Goal: Find specific fact: Find specific fact

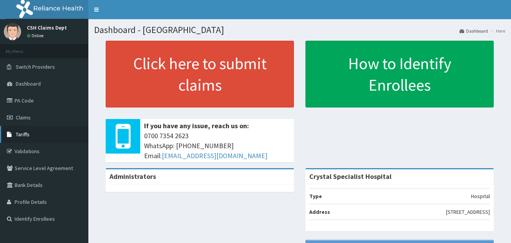
click at [25, 134] on span "Tariffs" at bounding box center [23, 134] width 14 height 7
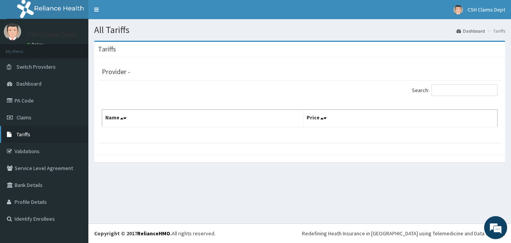
click at [58, 137] on link "Tariffs" at bounding box center [44, 134] width 88 height 17
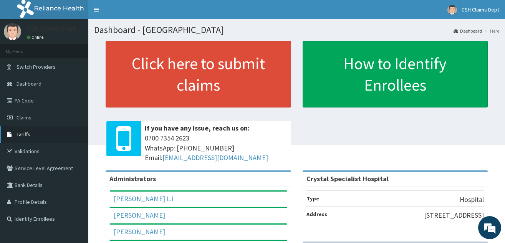
click at [60, 132] on link "Tariffs" at bounding box center [44, 134] width 88 height 17
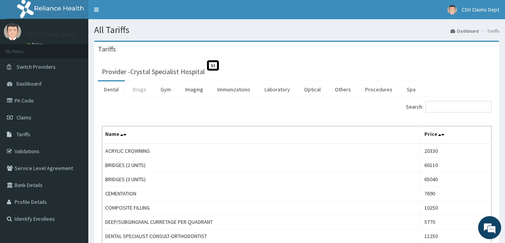
click at [137, 92] on link "Drugs" at bounding box center [140, 89] width 26 height 16
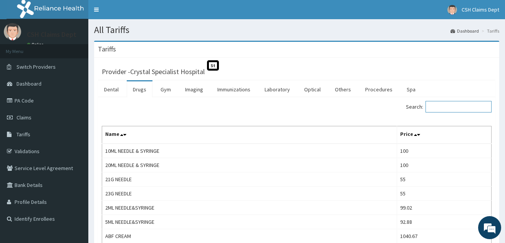
click at [477, 105] on input "Search:" at bounding box center [458, 107] width 66 height 12
type input "O"
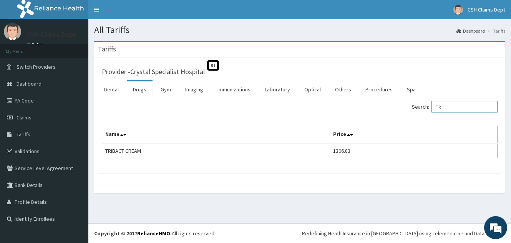
type input "T"
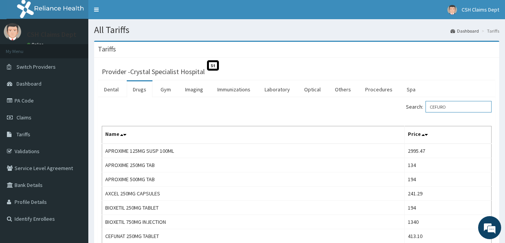
click at [453, 107] on input "CEFURO" at bounding box center [458, 107] width 66 height 12
click at [464, 105] on input "ARTEM" at bounding box center [458, 107] width 66 height 12
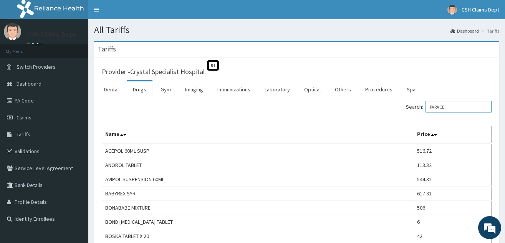
click at [466, 105] on input "PARACE" at bounding box center [458, 107] width 66 height 12
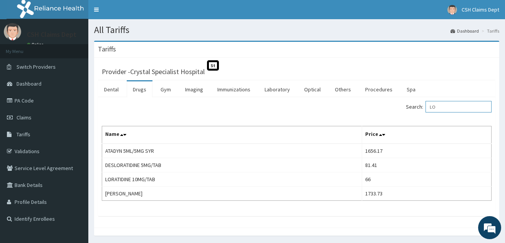
type input "L"
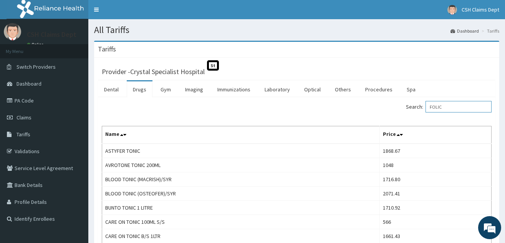
click at [459, 109] on input "FOLIC" at bounding box center [458, 107] width 66 height 12
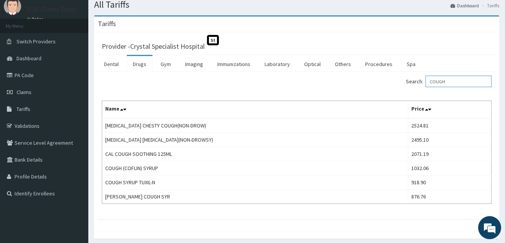
scroll to position [38, 0]
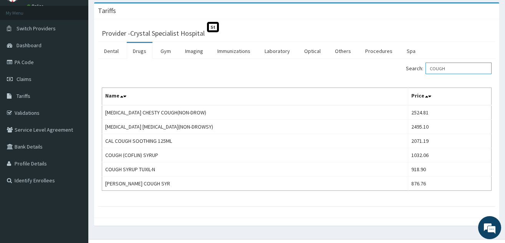
click at [457, 73] on input "COUGH" at bounding box center [458, 69] width 66 height 12
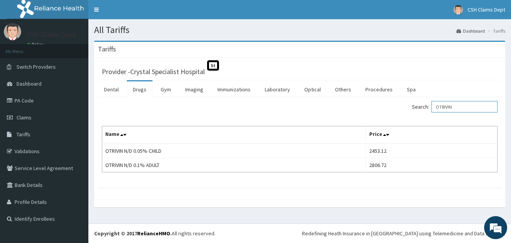
click at [461, 107] on input "OTRIVIN" at bounding box center [464, 107] width 66 height 12
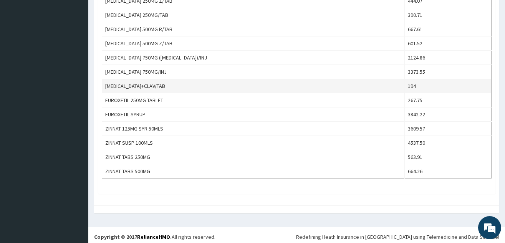
scroll to position [296, 0]
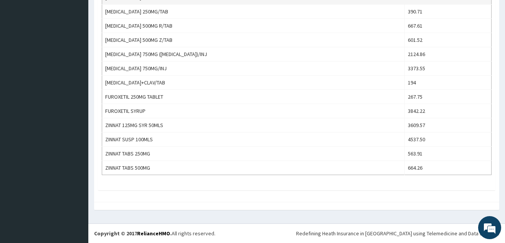
type input "CEFURO"
